Goal: Navigation & Orientation: Find specific page/section

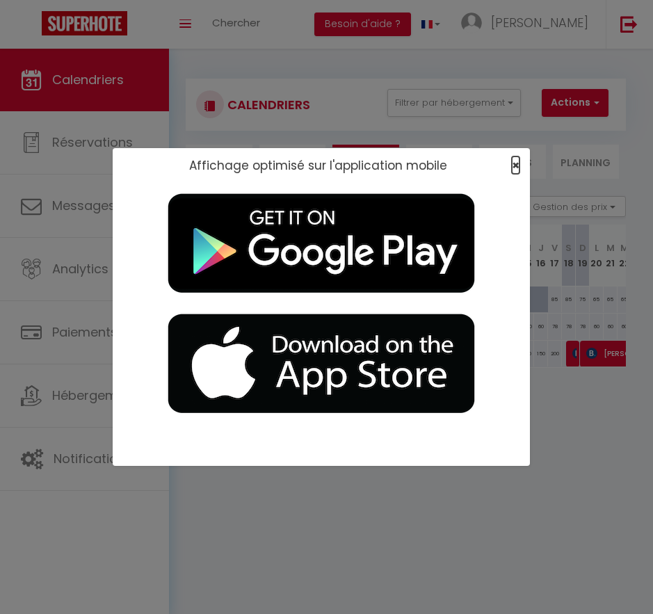
click at [514, 163] on span "×" at bounding box center [516, 165] width 8 height 17
